Goal: Find specific page/section: Find specific page/section

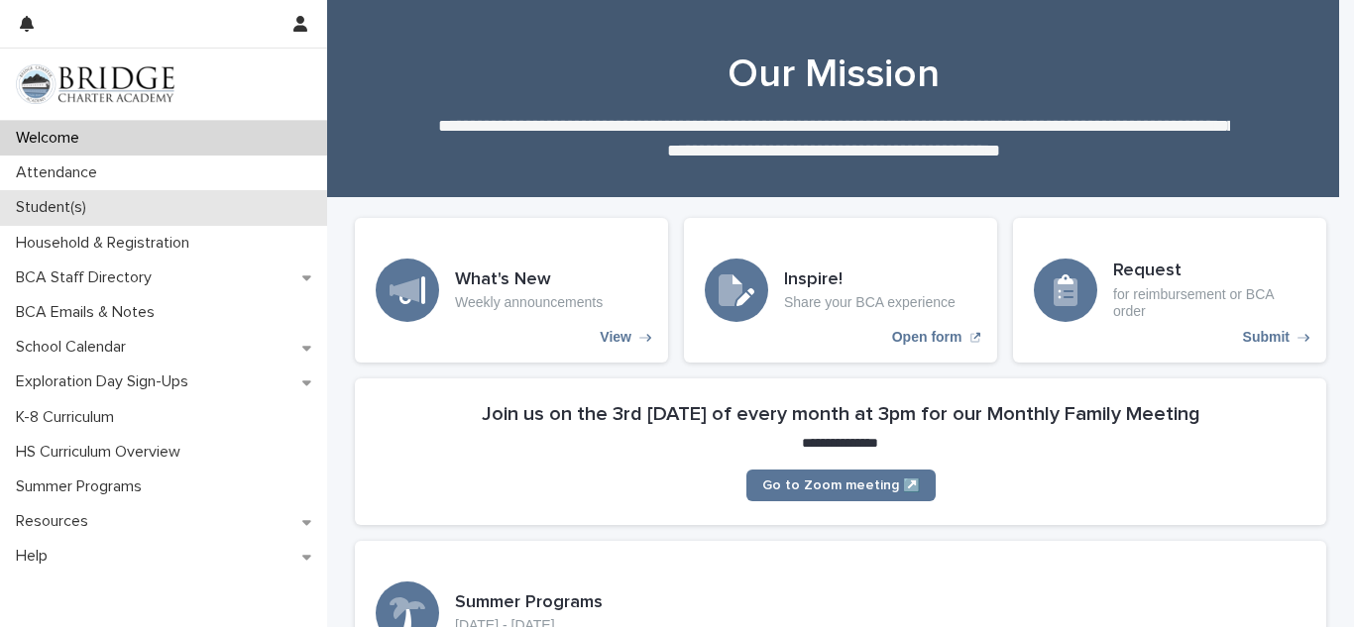
click at [123, 199] on div "Student(s)" at bounding box center [163, 207] width 327 height 35
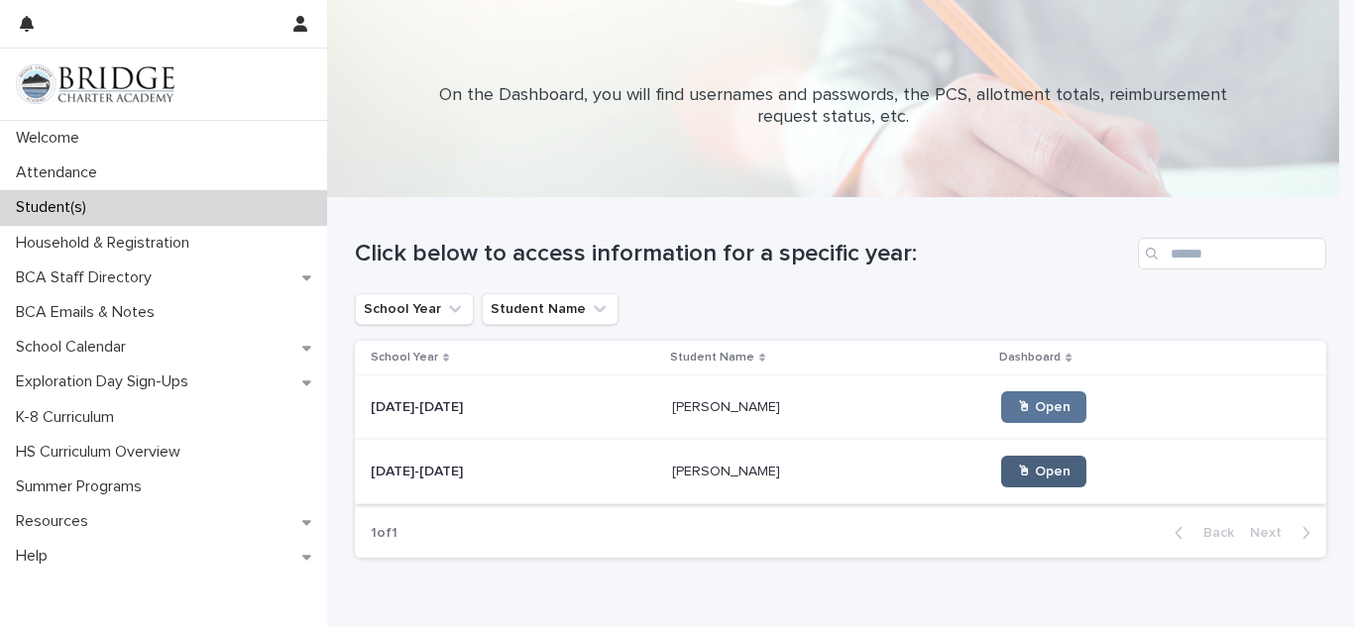
click at [1001, 461] on link "🖱 Open" at bounding box center [1043, 472] width 85 height 32
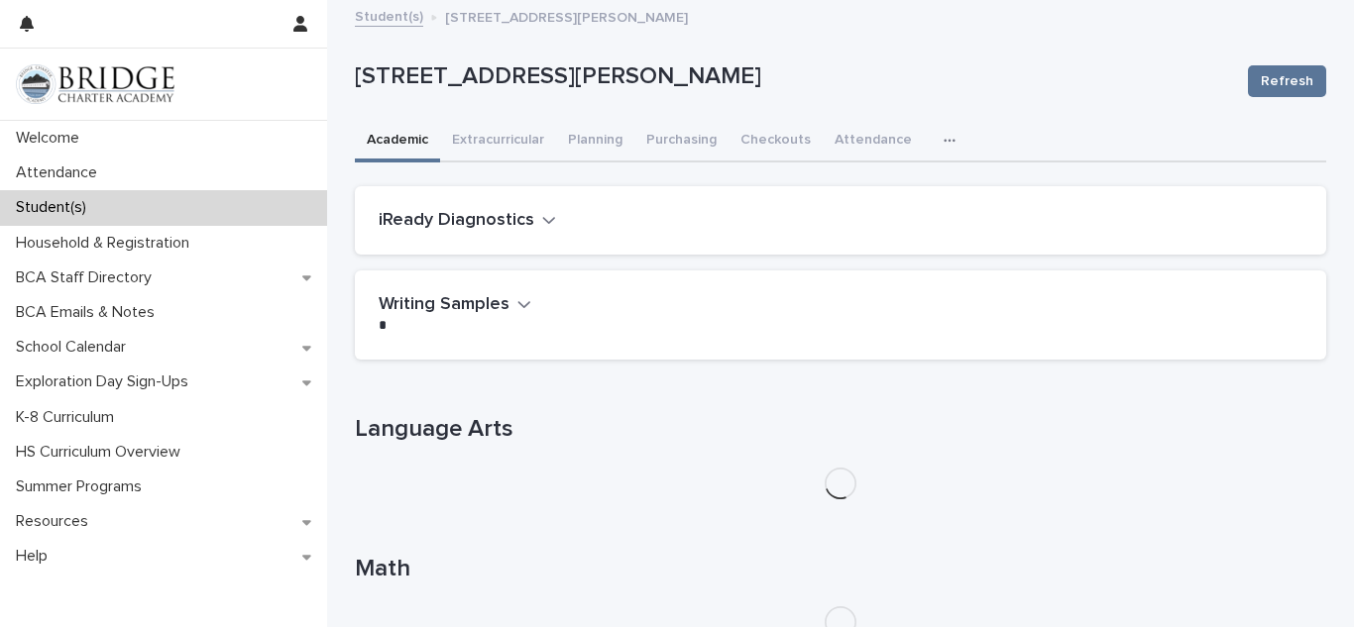
click at [934, 131] on button "button" at bounding box center [954, 141] width 44 height 40
click at [666, 211] on div "iReady Diagnostics" at bounding box center [837, 221] width 916 height 22
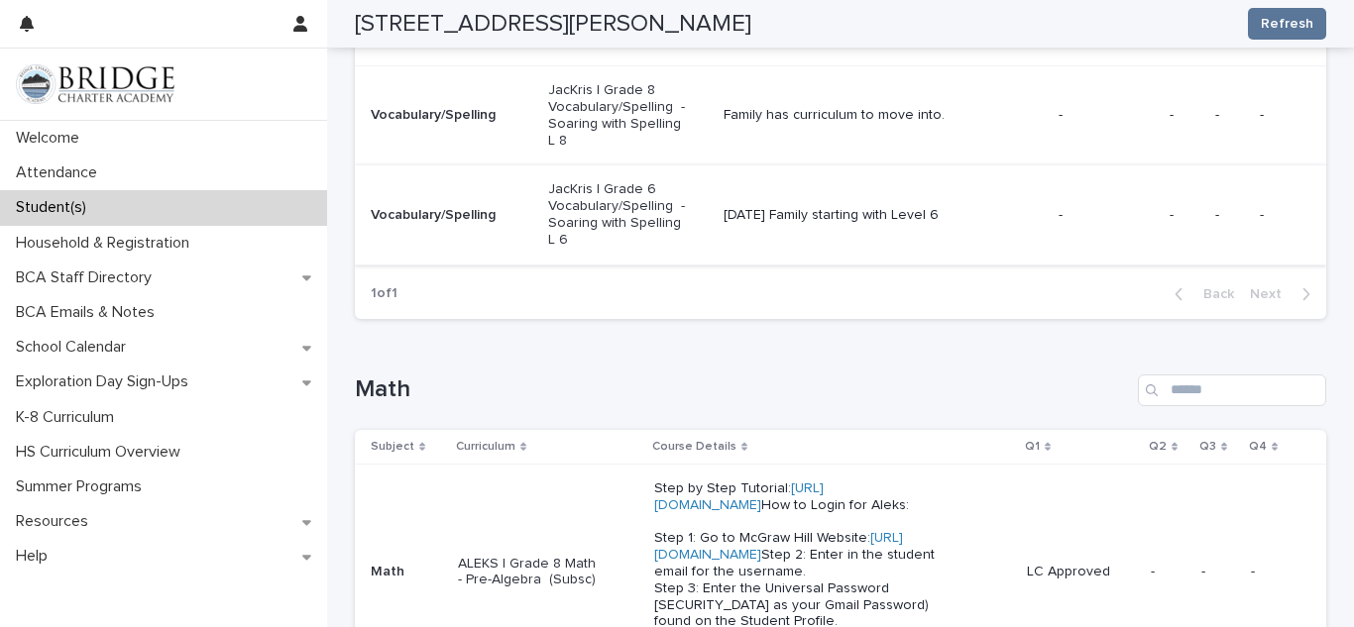
scroll to position [556, 0]
click at [711, 561] on link "[URL][DOMAIN_NAME]" at bounding box center [778, 545] width 249 height 31
